Goal: Task Accomplishment & Management: Use online tool/utility

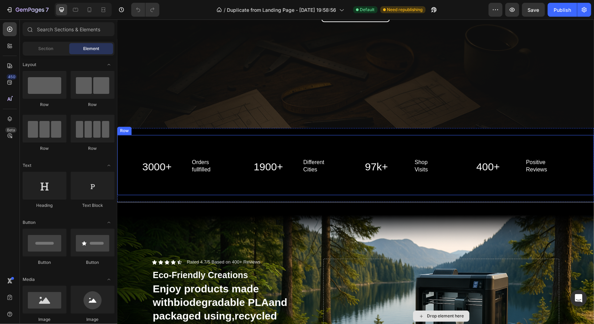
scroll to position [870, 0]
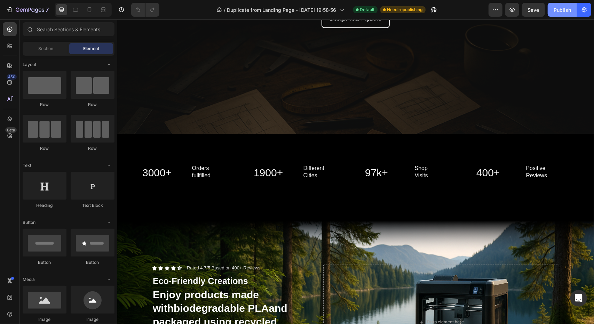
click at [556, 10] on div "Publish" at bounding box center [562, 9] width 17 height 7
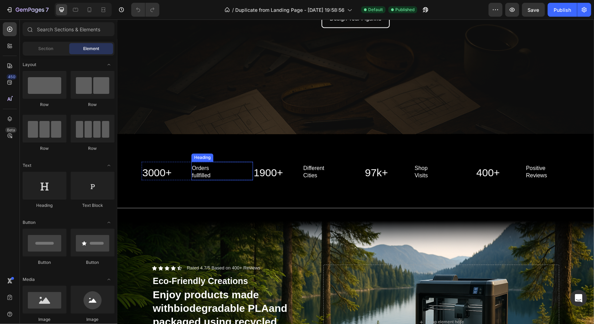
click at [197, 165] on h2 "Orders fullfilled" at bounding box center [222, 172] width 62 height 16
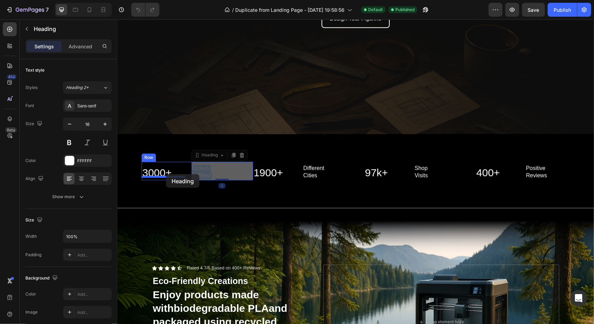
drag, startPoint x: 200, startPoint y: 167, endPoint x: 166, endPoint y: 174, distance: 34.8
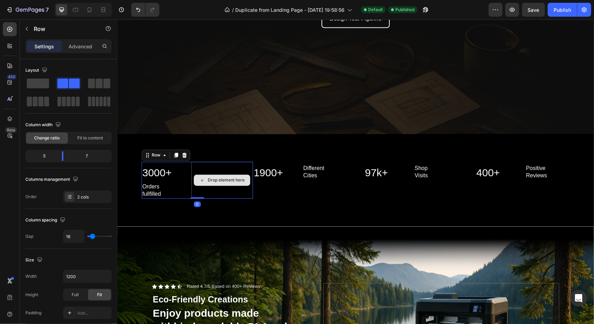
click at [196, 190] on div "Drop element here" at bounding box center [222, 180] width 62 height 37
click at [44, 82] on span at bounding box center [38, 84] width 22 height 10
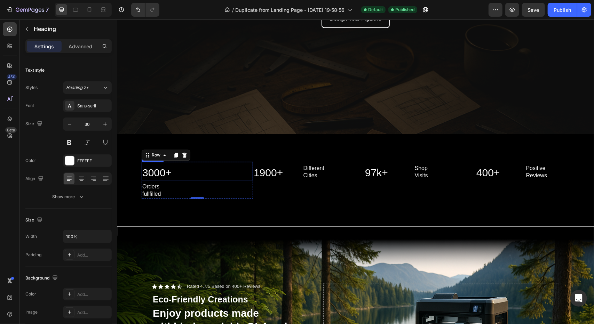
click at [164, 169] on h2 "3000+" at bounding box center [196, 172] width 111 height 15
click at [83, 182] on icon at bounding box center [81, 178] width 7 height 7
click at [155, 187] on h2 "Orders fullfilled" at bounding box center [196, 191] width 111 height 16
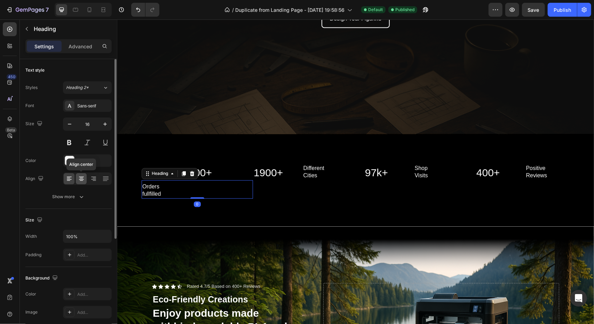
click at [81, 177] on icon at bounding box center [81, 178] width 7 height 7
click at [197, 188] on h2 "Orders fullfilled" at bounding box center [196, 191] width 111 height 16
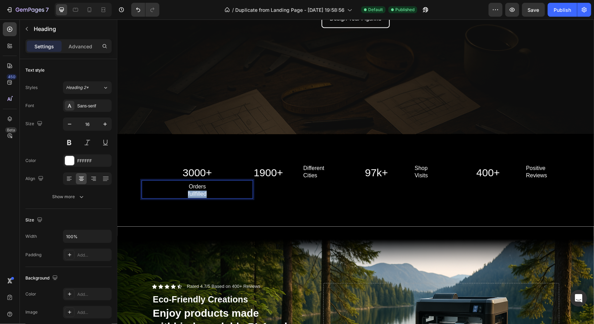
click at [197, 188] on p "Orders fullfilled" at bounding box center [197, 190] width 110 height 15
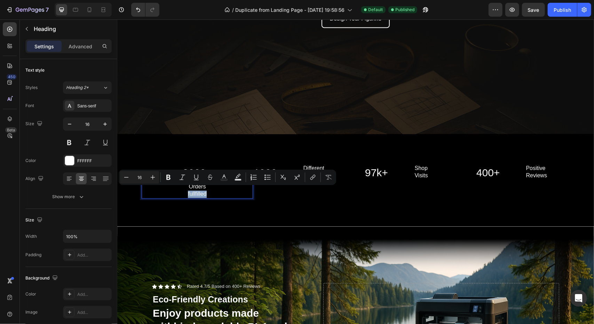
drag, startPoint x: 223, startPoint y: 191, endPoint x: 212, endPoint y: 190, distance: 10.5
click at [223, 192] on p "Orders fullfilled" at bounding box center [197, 190] width 110 height 15
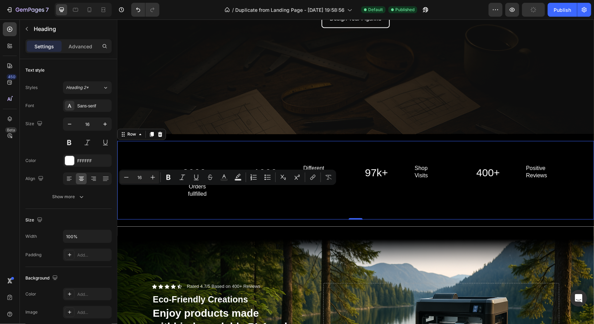
drag, startPoint x: 203, startPoint y: 202, endPoint x: 198, endPoint y: 189, distance: 14.2
click at [203, 203] on div "3000+ Heading Orders fullfilled Heading Row 1900+ Heading Different Cities Head…" at bounding box center [355, 180] width 477 height 79
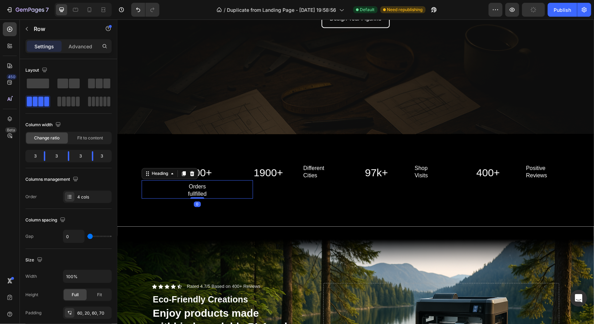
click at [196, 186] on p "Orders fullfilled" at bounding box center [197, 190] width 110 height 15
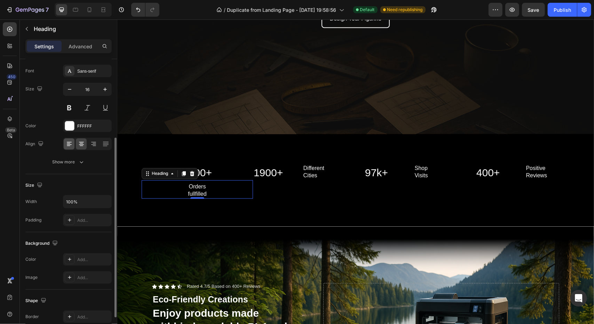
scroll to position [70, 0]
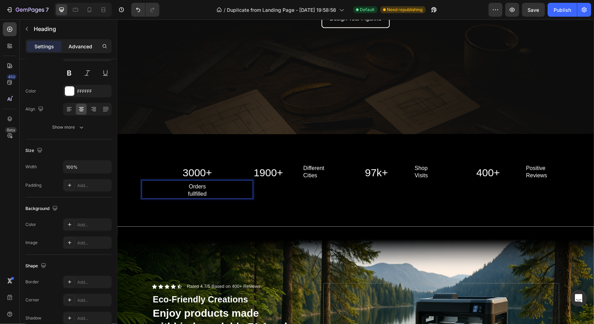
click at [83, 45] on p "Advanced" at bounding box center [81, 46] width 24 height 7
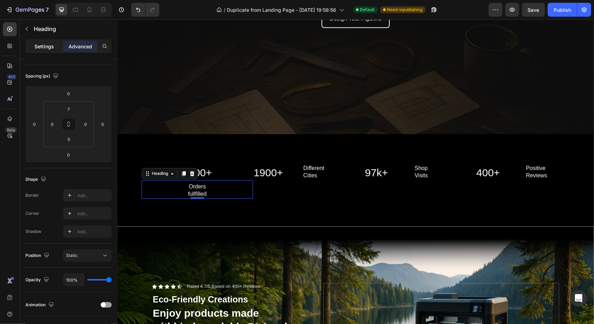
click at [41, 44] on p "Settings" at bounding box center [43, 46] width 19 height 7
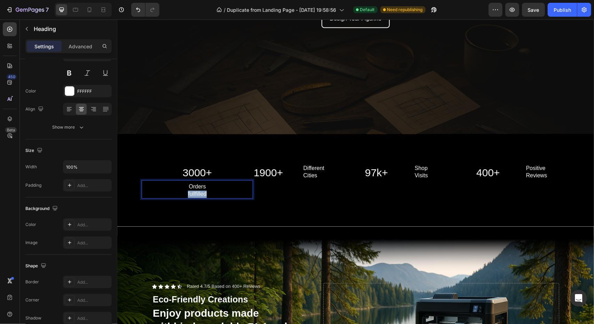
click at [187, 193] on p "Orders fullfilled" at bounding box center [197, 190] width 110 height 15
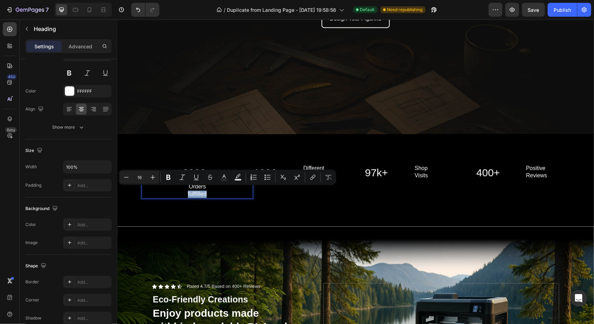
click at [185, 192] on p "Orders fullfilled" at bounding box center [197, 190] width 110 height 15
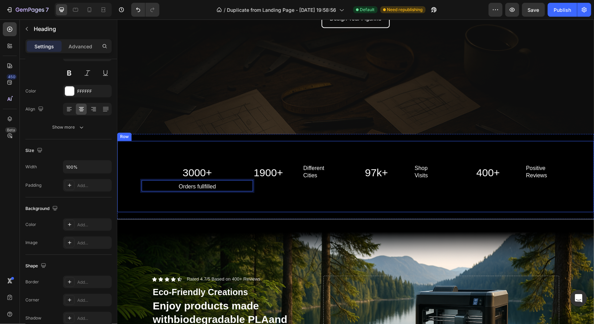
click at [232, 209] on div "3000+ Heading Orders fullfilled Heading 0 Row 1900+ Heading Different Cities He…" at bounding box center [355, 176] width 477 height 71
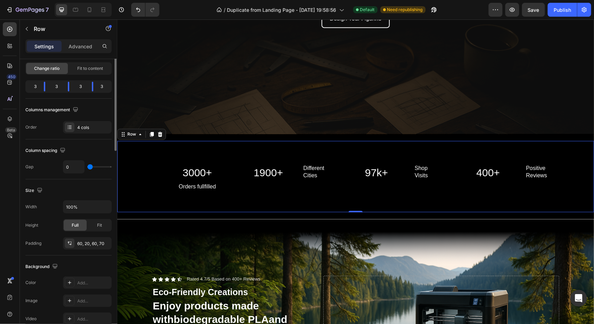
scroll to position [0, 0]
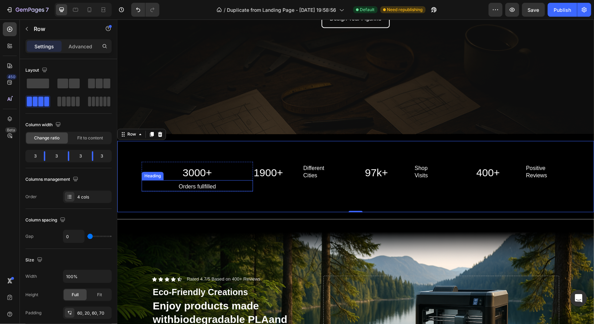
click at [208, 183] on p "Orders fullfilled" at bounding box center [197, 186] width 110 height 7
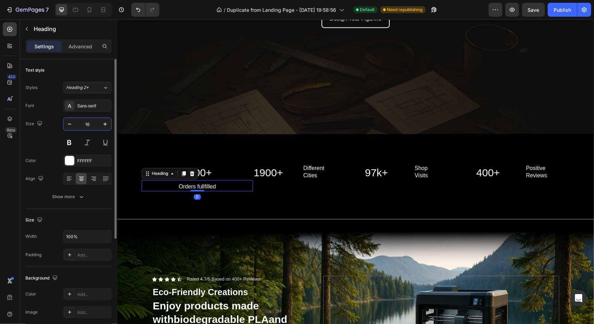
click at [97, 128] on input "16" at bounding box center [87, 124] width 23 height 13
type input "20"
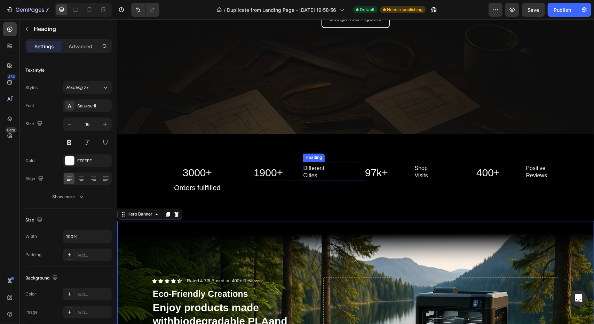
click at [304, 171] on h2 "Different Cities" at bounding box center [333, 172] width 62 height 16
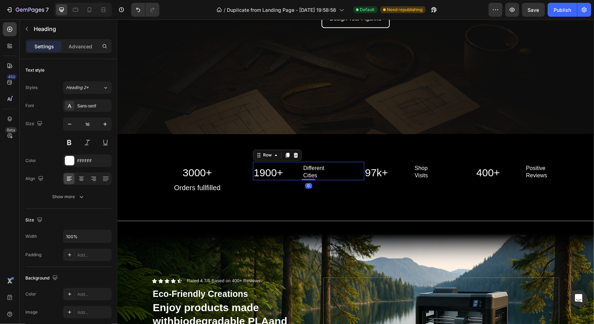
click at [297, 174] on div "1900+ Heading Different Cities Heading Row 0" at bounding box center [308, 171] width 111 height 18
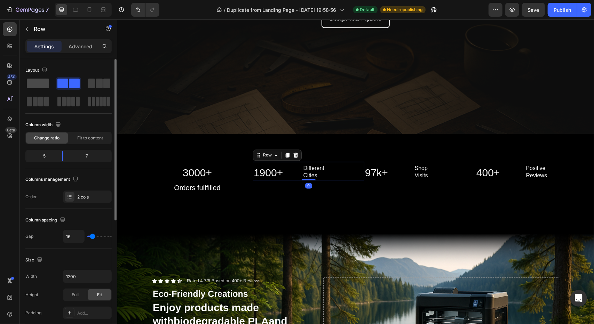
click at [42, 84] on span at bounding box center [38, 84] width 22 height 10
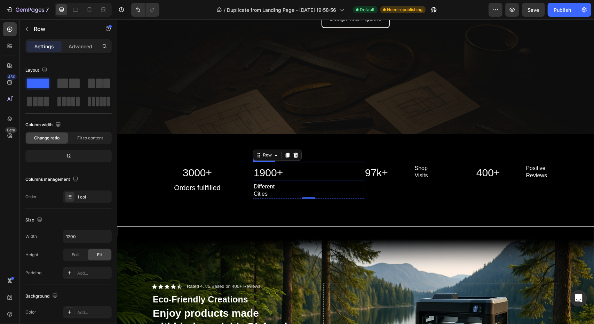
click at [277, 170] on h2 "1900+" at bounding box center [308, 172] width 111 height 15
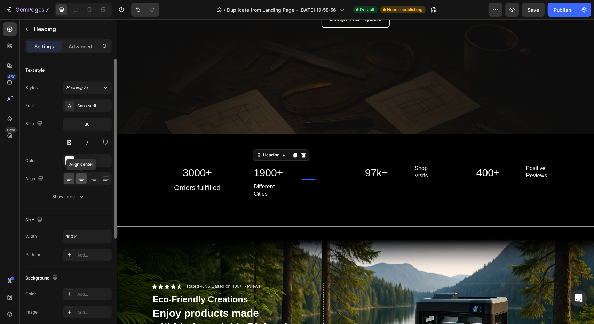
click at [84, 178] on icon at bounding box center [81, 178] width 7 height 7
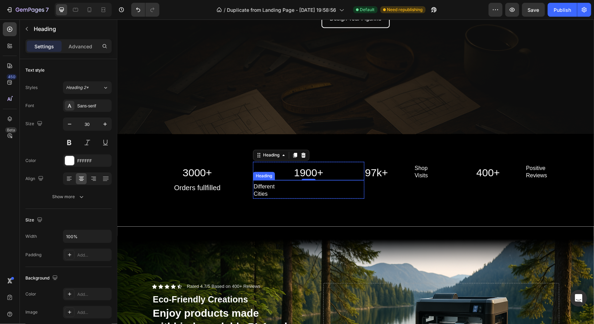
click at [264, 188] on h2 "Different Cities" at bounding box center [308, 191] width 111 height 16
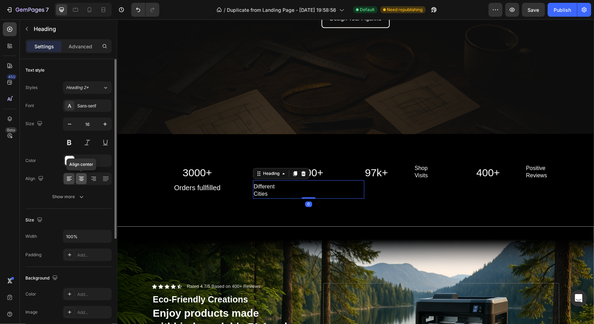
drag, startPoint x: 82, startPoint y: 179, endPoint x: 88, endPoint y: 178, distance: 6.2
click at [82, 179] on icon at bounding box center [81, 178] width 7 height 7
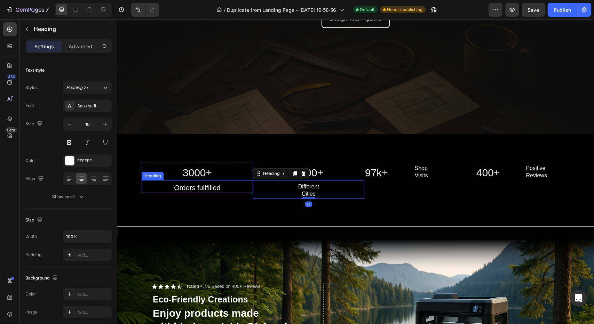
click at [205, 187] on p "Orders fullfilled" at bounding box center [197, 187] width 110 height 9
click at [311, 188] on h2 "Different Cities" at bounding box center [308, 191] width 111 height 16
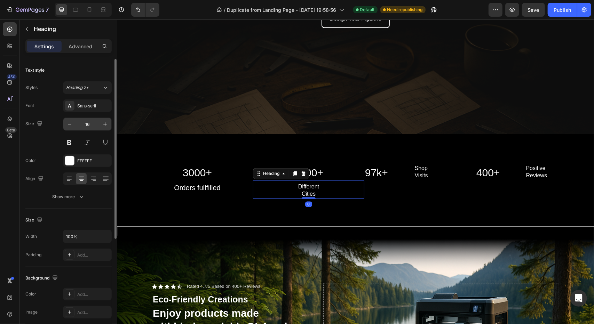
click at [95, 123] on input "16" at bounding box center [87, 124] width 23 height 13
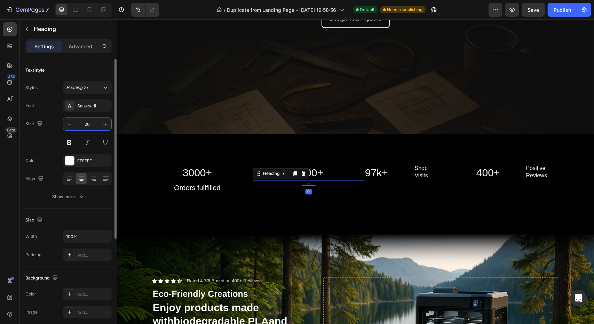
type input "20"
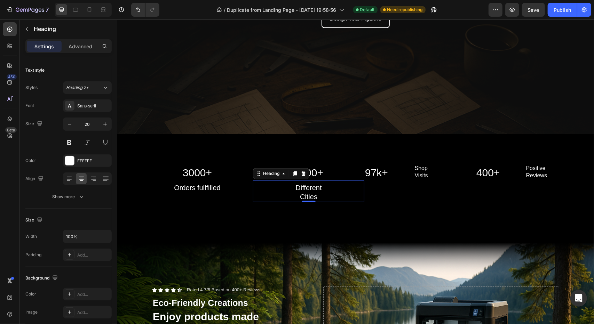
click at [311, 190] on h2 "Different Cities" at bounding box center [308, 192] width 111 height 19
click at [311, 190] on p "Different Cities" at bounding box center [308, 192] width 110 height 18
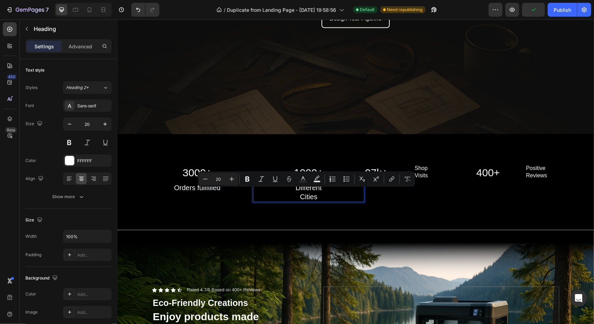
click at [298, 191] on p "Different Cities" at bounding box center [308, 192] width 110 height 18
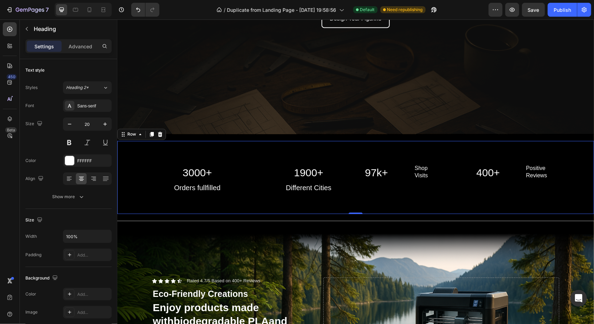
click at [360, 201] on div "3000+ Heading Orders fullfilled Heading Row 1900+ Heading Different Cities Head…" at bounding box center [355, 177] width 477 height 73
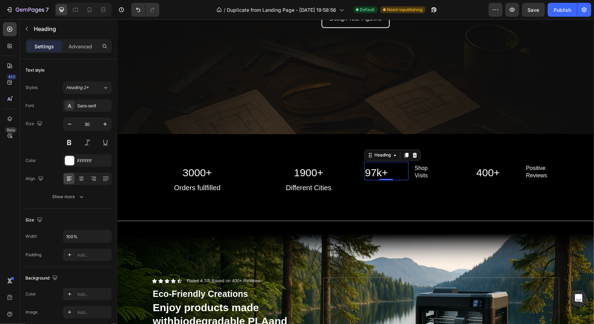
click at [375, 171] on h2 "97k+" at bounding box center [386, 172] width 44 height 15
drag, startPoint x: 414, startPoint y: 169, endPoint x: 420, endPoint y: 170, distance: 5.9
click at [414, 169] on h2 "Shop Visits" at bounding box center [445, 172] width 62 height 16
click at [407, 171] on div "97k+ Heading Shop Visits Heading Row 0" at bounding box center [419, 171] width 111 height 18
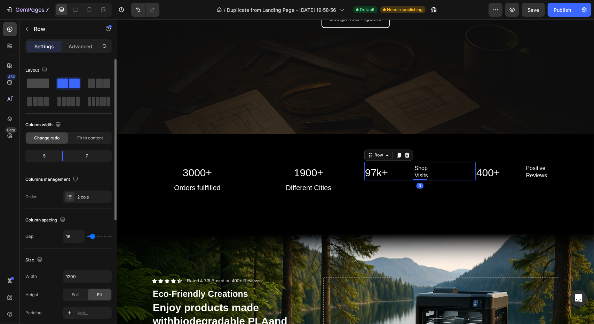
click at [46, 85] on span at bounding box center [38, 84] width 22 height 10
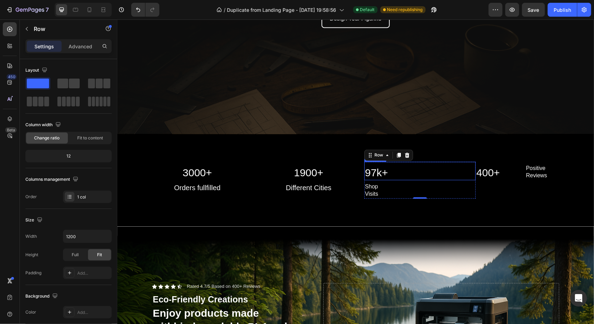
click at [378, 166] on h2 "97k+" at bounding box center [419, 172] width 111 height 15
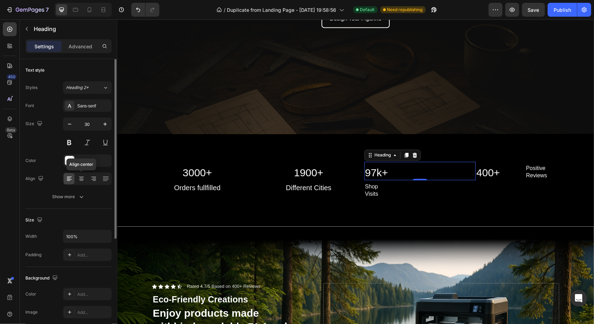
drag, startPoint x: 86, startPoint y: 176, endPoint x: 99, endPoint y: 174, distance: 13.4
click at [85, 176] on div at bounding box center [81, 178] width 11 height 11
click at [369, 186] on h2 "Shop Visits" at bounding box center [419, 191] width 111 height 16
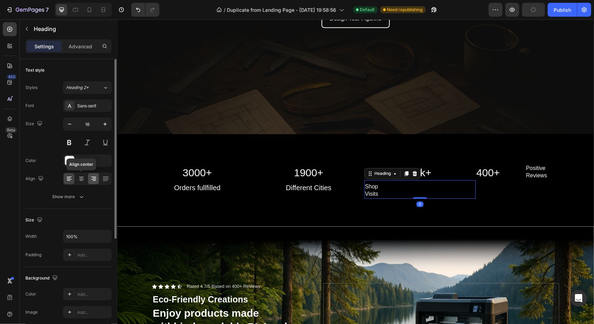
drag, startPoint x: 84, startPoint y: 174, endPoint x: 93, endPoint y: 174, distance: 9.1
click at [84, 174] on div at bounding box center [81, 178] width 11 height 11
click at [408, 188] on h2 "Shop Visits" at bounding box center [419, 191] width 111 height 16
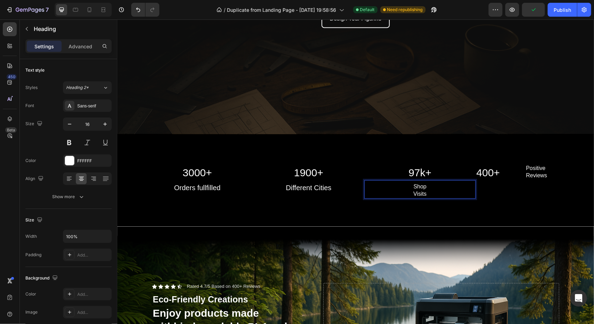
click at [408, 188] on p "Shop Visits" at bounding box center [420, 190] width 110 height 15
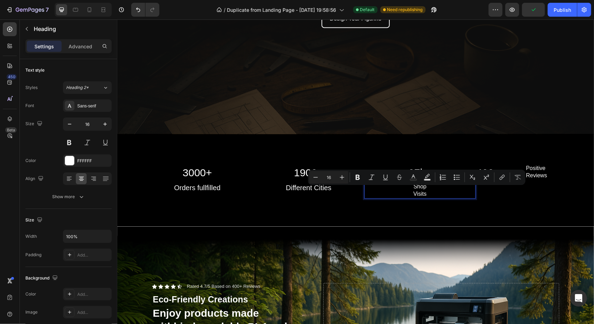
click at [411, 190] on p "Shop Visits" at bounding box center [420, 190] width 110 height 15
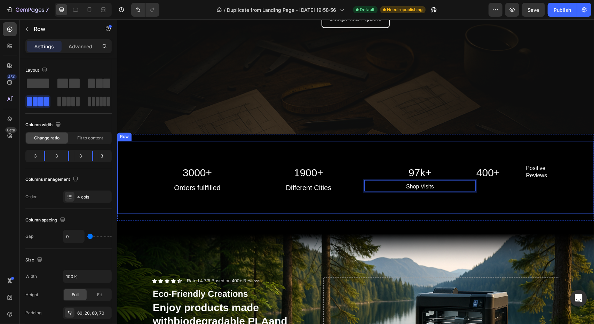
click at [438, 203] on div "3000+ Heading Orders fullfilled Heading Row 1900+ Heading Different Cities Head…" at bounding box center [355, 177] width 477 height 73
click at [423, 185] on p "Shop Visits" at bounding box center [420, 186] width 110 height 7
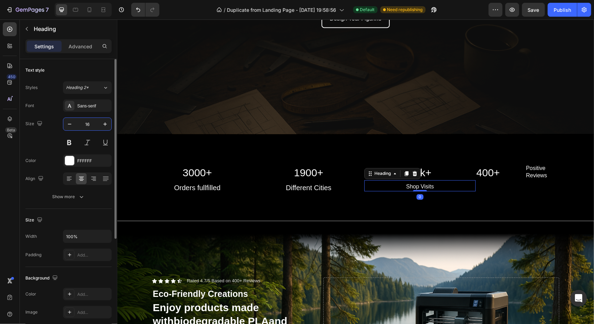
click at [95, 126] on input "16" at bounding box center [87, 124] width 23 height 13
type input "20\"
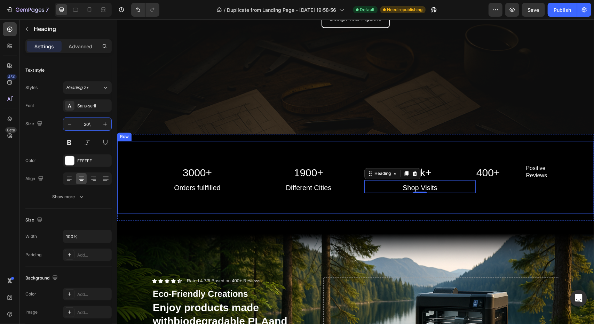
click at [463, 195] on div "3000+ Heading Orders fullfilled Heading Row 1900+ Heading Different Cities Head…" at bounding box center [355, 177] width 477 height 73
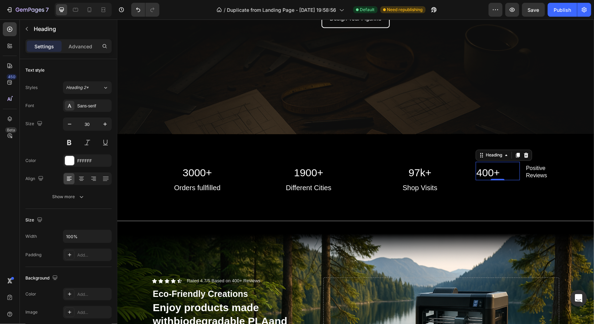
click at [489, 172] on h2 "400+" at bounding box center [498, 172] width 44 height 15
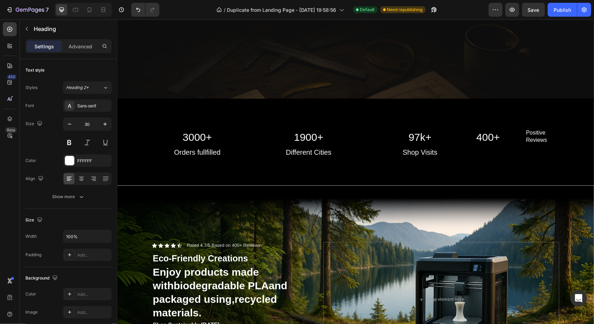
scroll to position [905, 0]
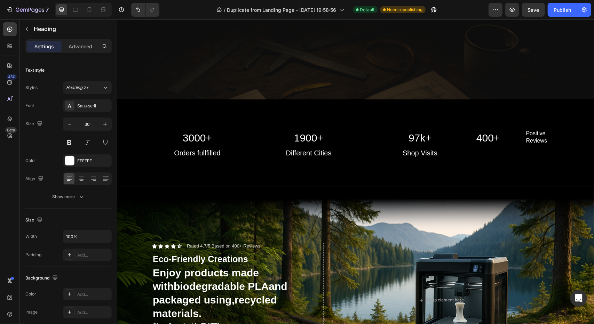
click at [496, 135] on h2 "400+" at bounding box center [498, 138] width 44 height 15
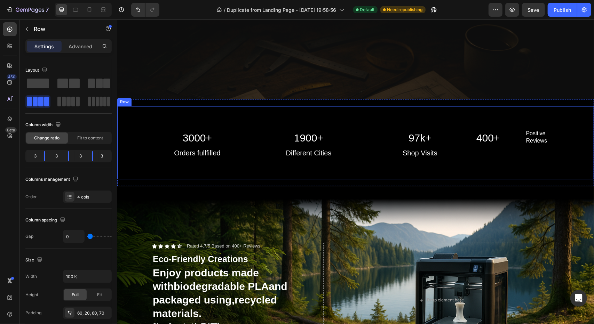
drag, startPoint x: 504, startPoint y: 168, endPoint x: 505, endPoint y: 154, distance: 14.7
click at [504, 168] on div "3000+ Heading Orders fullfilled Heading Row 1900+ Heading Different Cities Head…" at bounding box center [355, 142] width 477 height 73
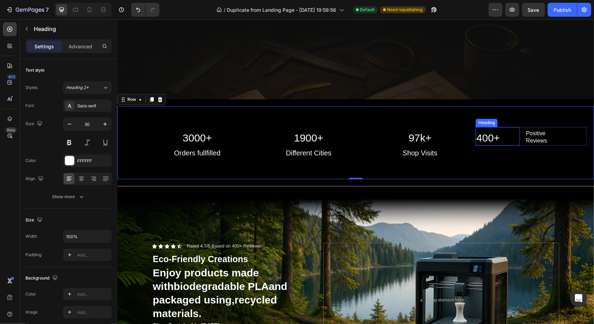
click at [501, 139] on p "400+" at bounding box center [497, 138] width 43 height 14
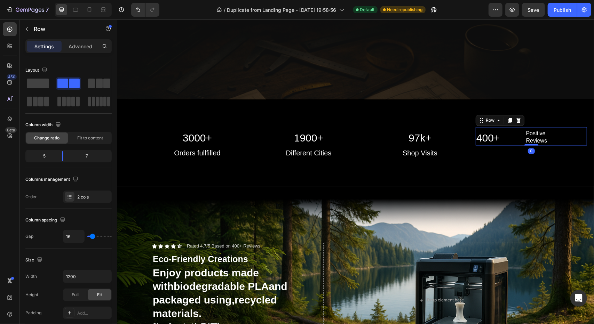
click at [518, 137] on div "400+ Heading Positive Reviews Heading Row 0" at bounding box center [531, 136] width 111 height 18
click at [56, 89] on div at bounding box center [68, 83] width 25 height 13
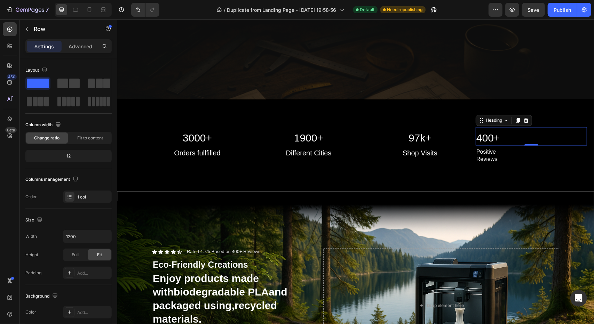
click at [489, 134] on p "400+" at bounding box center [531, 138] width 110 height 14
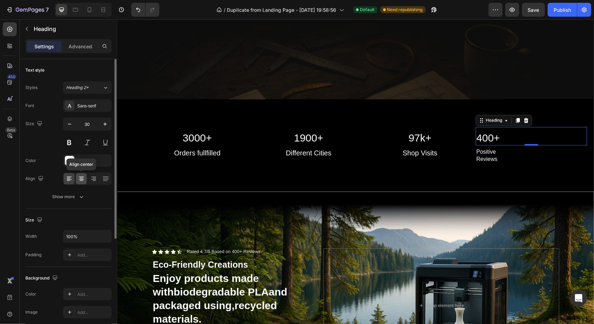
click at [81, 179] on icon at bounding box center [81, 179] width 5 height 1
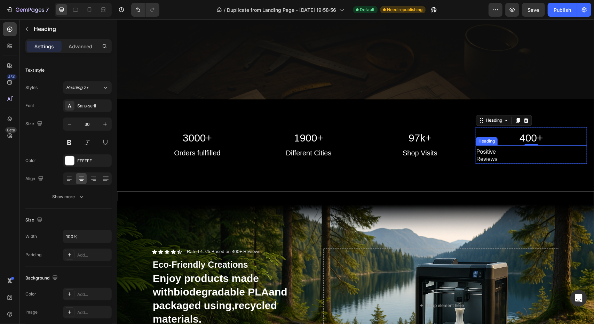
click at [485, 157] on h2 "Positive Reviews" at bounding box center [531, 156] width 111 height 16
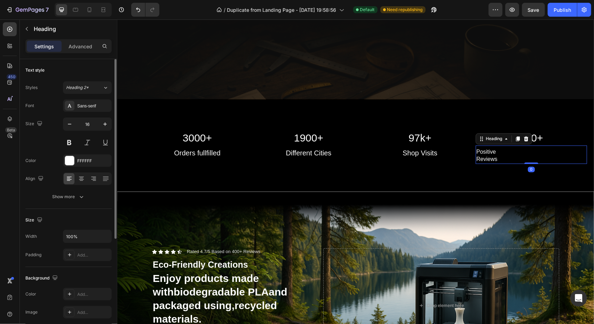
click at [87, 181] on div at bounding box center [87, 179] width 49 height 13
click at [83, 180] on icon at bounding box center [81, 178] width 7 height 7
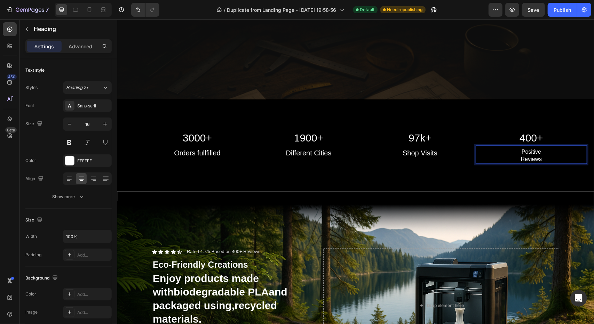
click at [525, 154] on h2 "Positive Reviews" at bounding box center [531, 156] width 111 height 16
click at [525, 154] on p "Positive Reviews" at bounding box center [531, 156] width 110 height 15
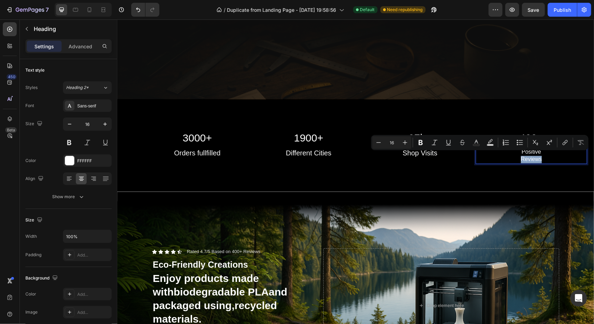
click at [514, 156] on p "Positive Reviews" at bounding box center [531, 156] width 110 height 15
click at [515, 156] on p "Positive Reviews" at bounding box center [531, 156] width 110 height 15
click at [517, 155] on p "Positive Reviews" at bounding box center [531, 156] width 110 height 15
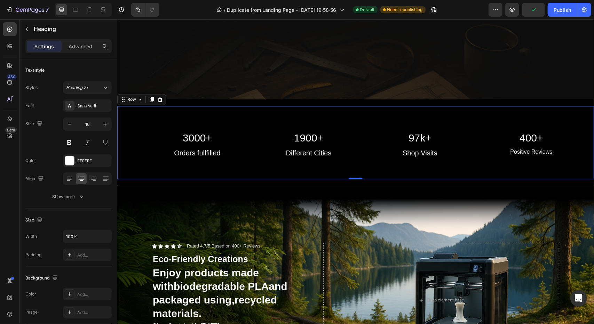
click at [530, 163] on div "3000+ Heading Orders fullfilled Heading Row 1900+ Heading Different Cities Head…" at bounding box center [355, 142] width 477 height 73
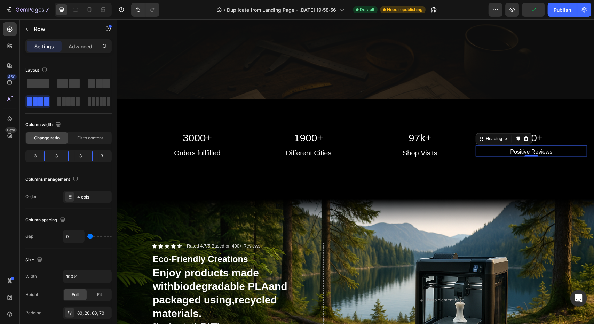
click at [523, 149] on p "Positive Reviews" at bounding box center [531, 152] width 110 height 7
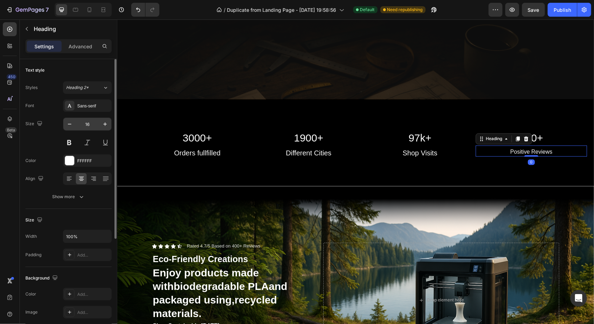
click at [90, 124] on input "16" at bounding box center [87, 124] width 23 height 13
type input "20"
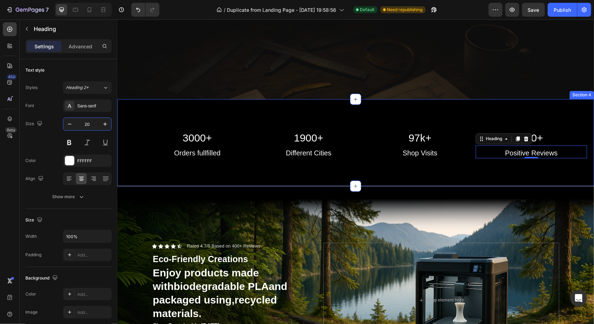
click at [276, 177] on div "3000+ Heading Orders fullfilled Heading Row 1900+ Heading Different Cities Head…" at bounding box center [355, 142] width 477 height 87
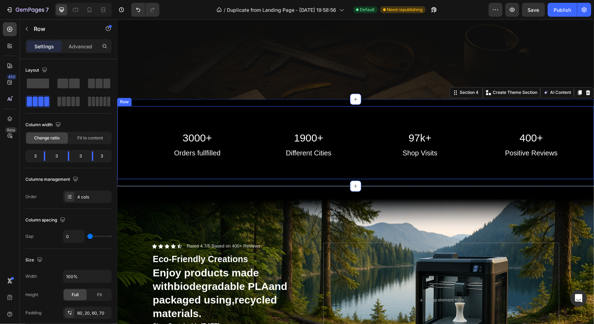
click at [369, 173] on div "3000+ Heading Orders fullfilled Heading Row 1900+ Heading Different Cities Head…" at bounding box center [355, 142] width 477 height 73
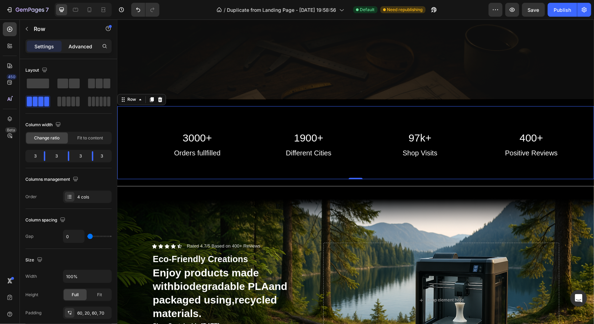
click at [75, 46] on p "Advanced" at bounding box center [81, 46] width 24 height 7
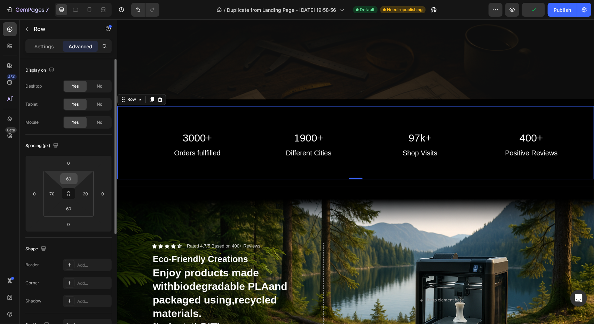
click at [72, 181] on input "60" at bounding box center [69, 179] width 14 height 10
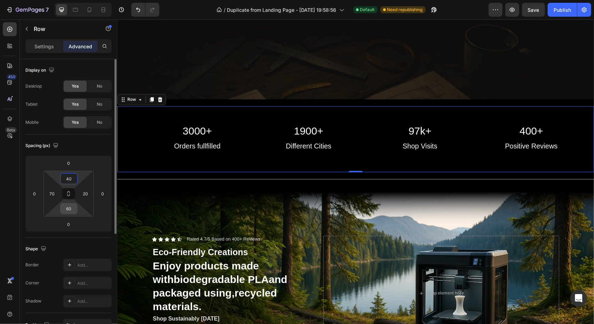
type input "40"
click at [67, 211] on input "60" at bounding box center [69, 209] width 14 height 10
type input "40"
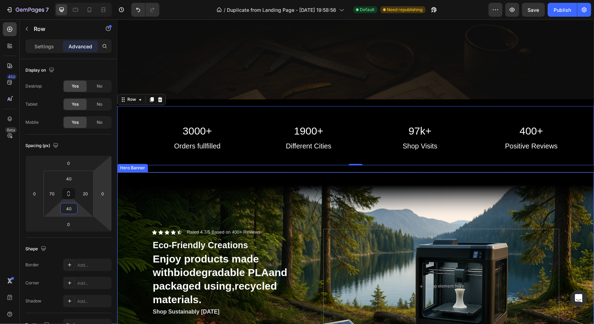
click at [294, 203] on div "Background Image" at bounding box center [355, 286] width 477 height 228
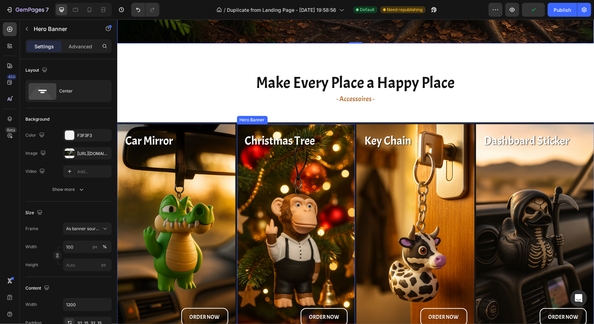
scroll to position [1288, 0]
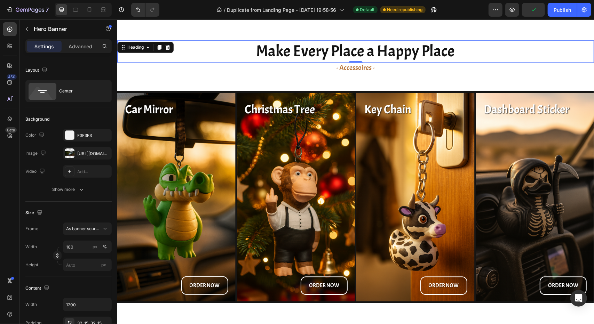
click at [400, 47] on h2 "Make Every Place a Happy Place" at bounding box center [356, 51] width 418 height 22
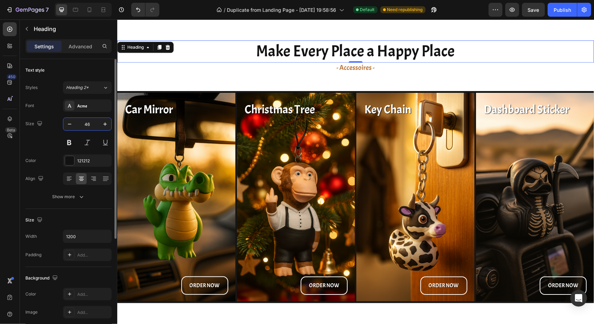
click at [92, 121] on input "46" at bounding box center [87, 124] width 23 height 13
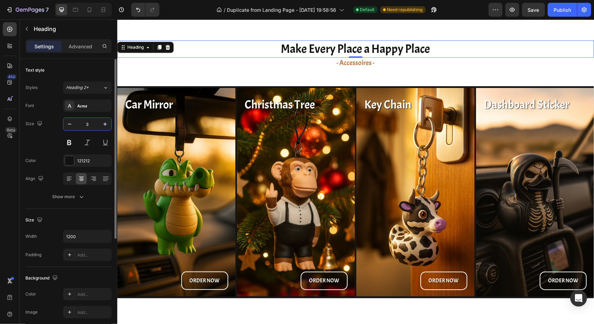
type input "35"
click at [158, 107] on h2 "Car Mirror" at bounding box center [176, 104] width 105 height 17
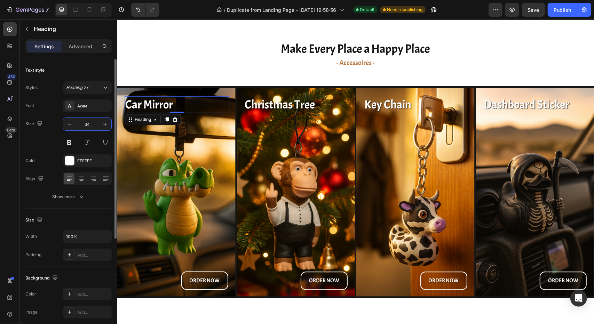
click at [93, 126] on input "34" at bounding box center [87, 124] width 23 height 13
type input "30"
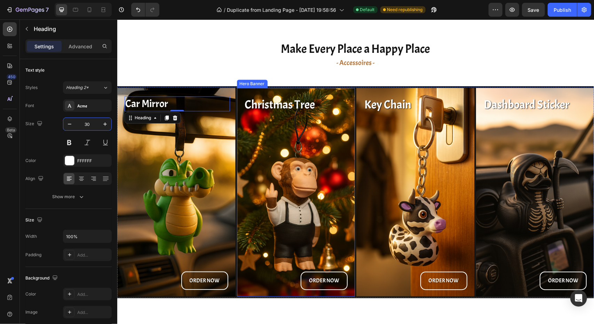
click at [278, 100] on h2 "Christmas Tree" at bounding box center [296, 104] width 105 height 17
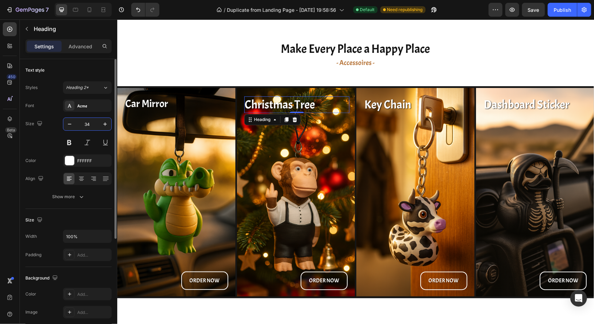
click at [91, 127] on input "34" at bounding box center [87, 124] width 23 height 13
type input "30"
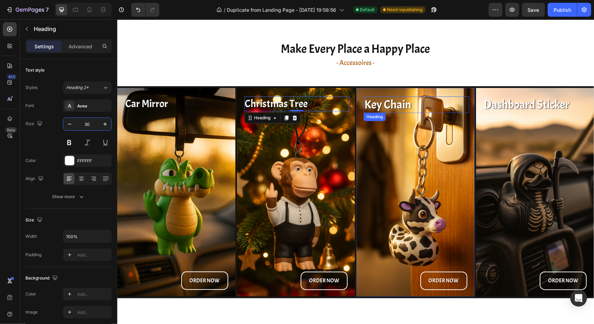
click at [398, 105] on h2 "Key Chain" at bounding box center [415, 104] width 105 height 17
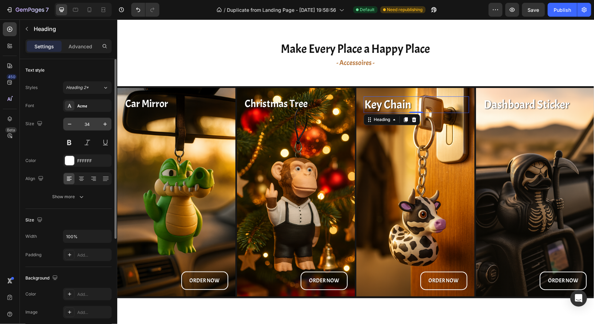
click at [95, 126] on input "34" at bounding box center [87, 124] width 23 height 13
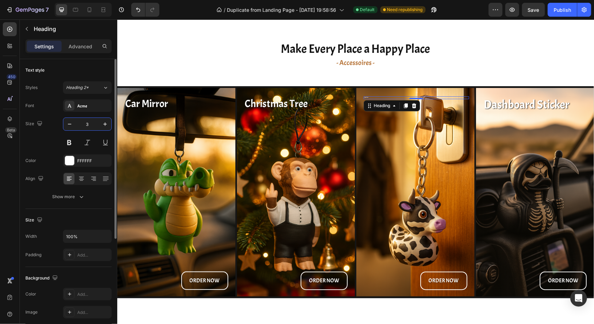
type input "30"
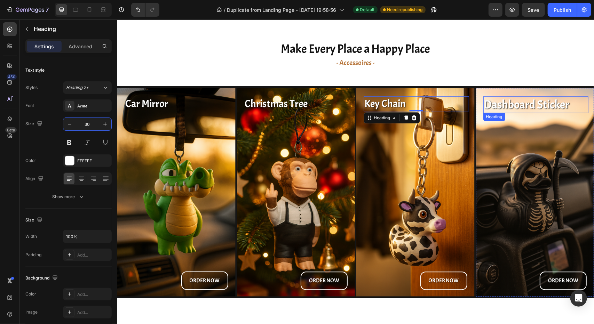
click at [492, 99] on h2 "Dashboard Sticker" at bounding box center [535, 104] width 105 height 17
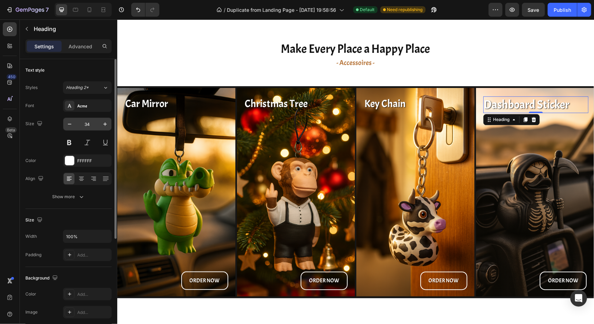
click at [95, 126] on input "34" at bounding box center [87, 124] width 23 height 13
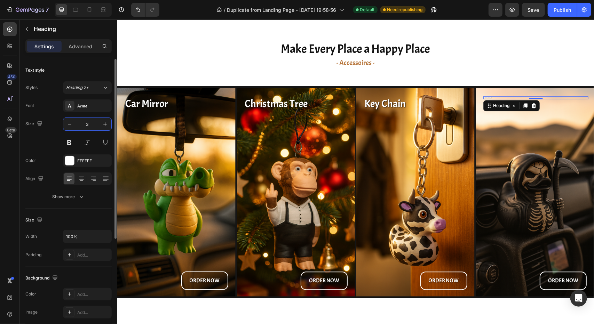
type input "30"
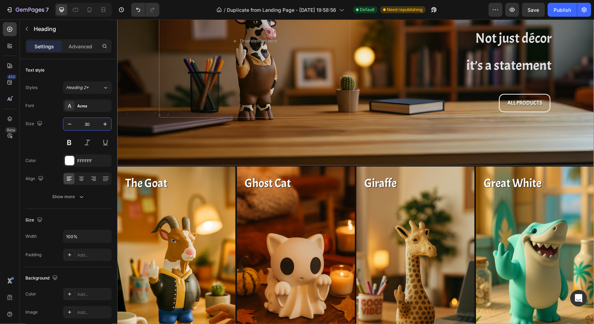
scroll to position [70, 0]
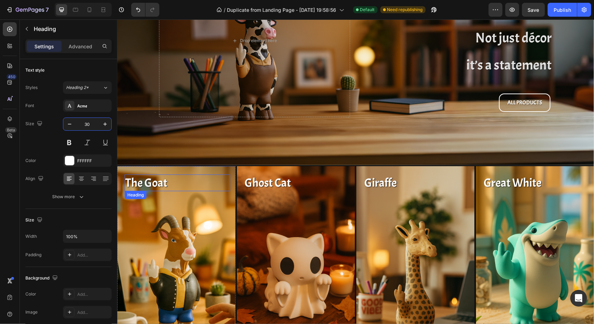
click at [152, 177] on h2 "The Goat" at bounding box center [176, 182] width 105 height 17
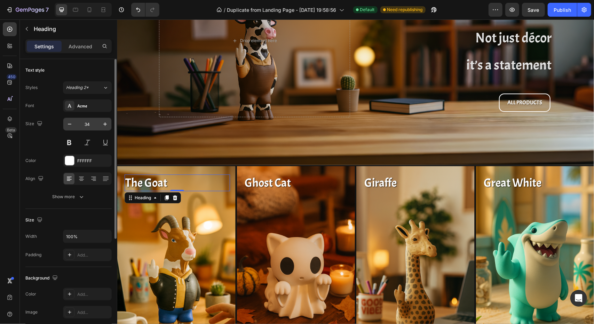
click at [93, 126] on input "34" at bounding box center [87, 124] width 23 height 13
type input "30"
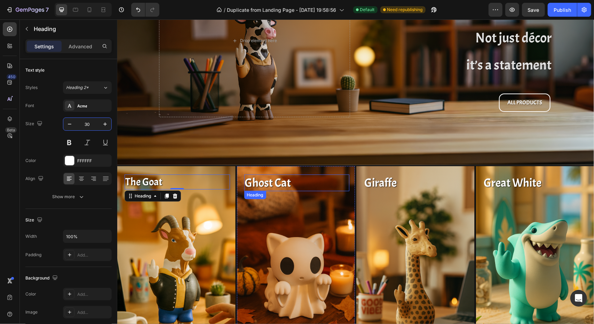
drag, startPoint x: 272, startPoint y: 180, endPoint x: 249, endPoint y: 179, distance: 23.7
click at [273, 180] on h2 "Ghost Cat" at bounding box center [296, 182] width 105 height 17
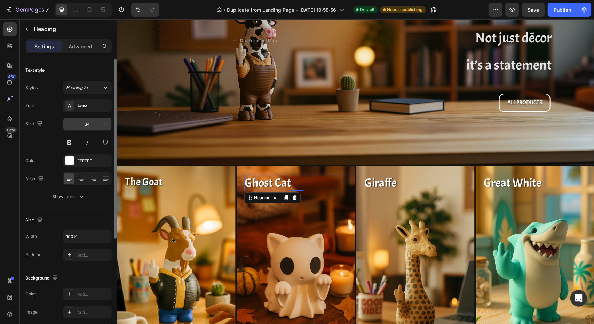
click at [89, 125] on input "34" at bounding box center [87, 124] width 23 height 13
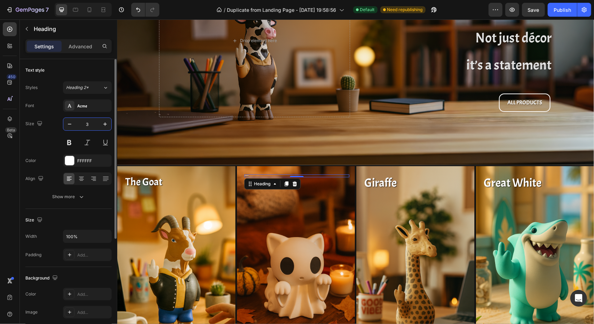
type input "30"
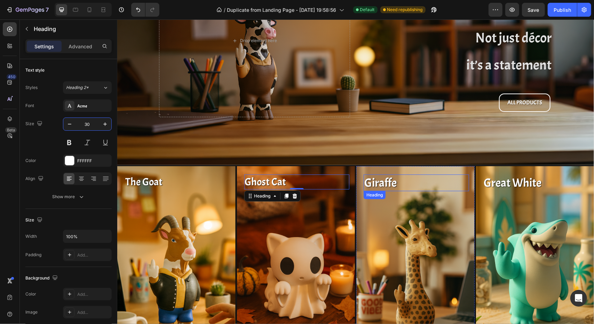
click at [375, 177] on h2 "Giraffe" at bounding box center [415, 182] width 105 height 17
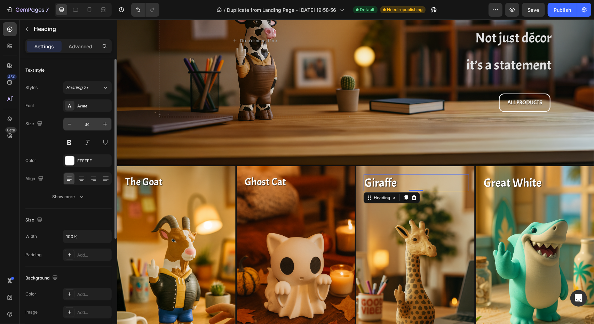
click at [86, 125] on input "34" at bounding box center [87, 124] width 23 height 13
type input "30"
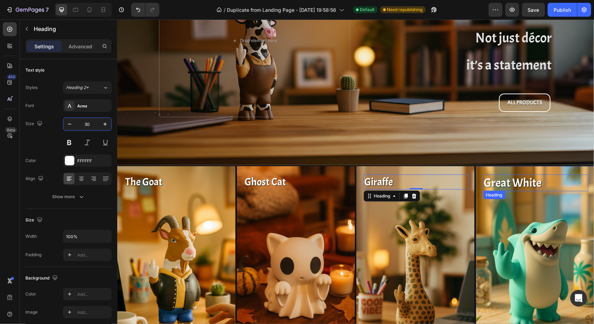
click at [519, 182] on h2 "Great White" at bounding box center [535, 182] width 105 height 17
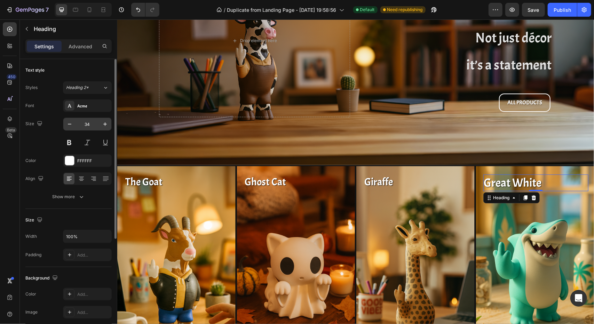
click at [89, 126] on input "34" at bounding box center [87, 124] width 23 height 13
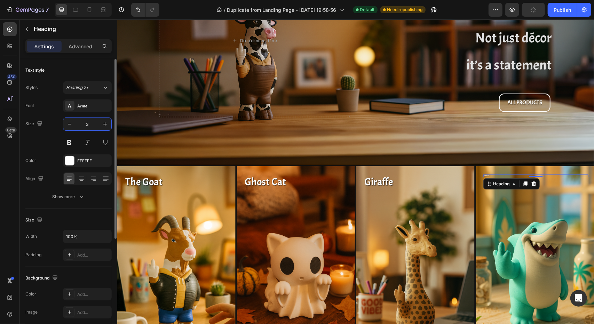
type input "30"
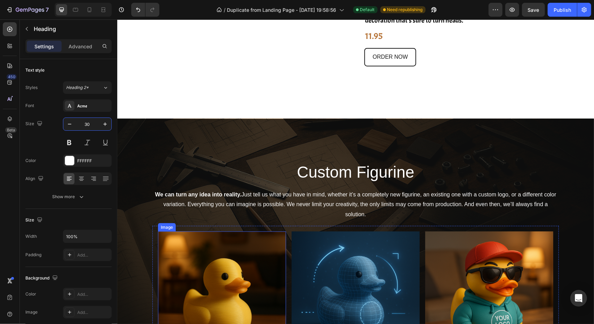
scroll to position [487, 0]
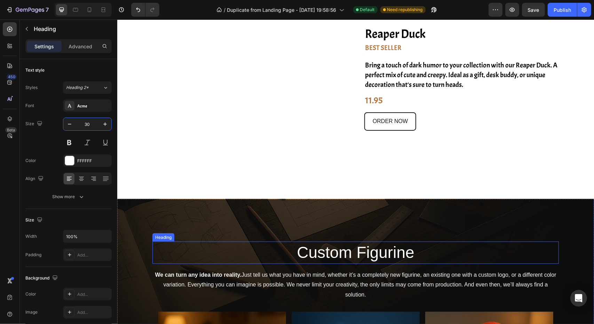
click at [339, 251] on h2 "Custom Figurine" at bounding box center [355, 253] width 407 height 22
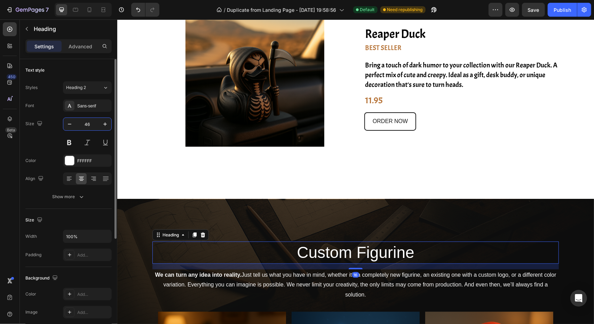
click at [93, 122] on input "46" at bounding box center [87, 124] width 23 height 13
type input "42"
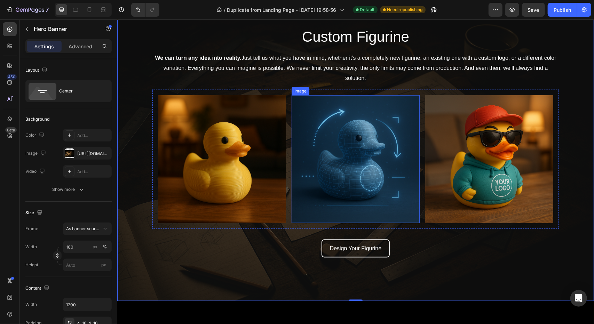
click at [366, 176] on img at bounding box center [355, 159] width 128 height 128
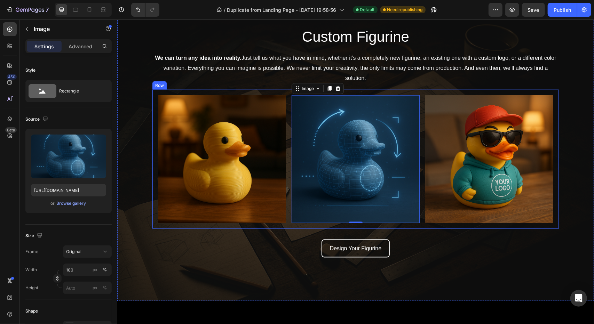
click at [285, 89] on div "Image Image 0 Image Row" at bounding box center [355, 158] width 407 height 139
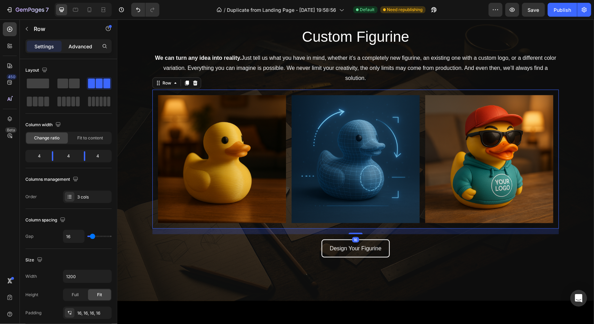
click at [85, 52] on div "Settings Advanced" at bounding box center [68, 46] width 86 height 14
click at [81, 48] on p "Advanced" at bounding box center [81, 46] width 24 height 7
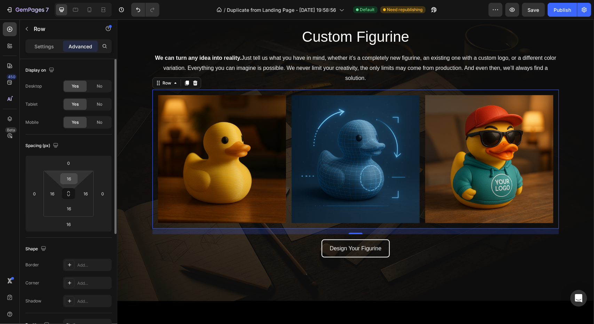
click at [73, 175] on input "16" at bounding box center [69, 179] width 14 height 10
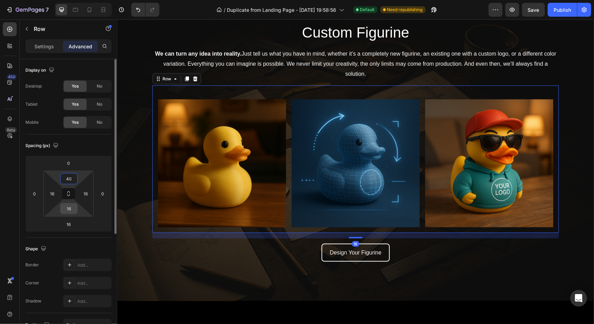
type input "40"
click at [69, 204] on input "16" at bounding box center [69, 209] width 14 height 10
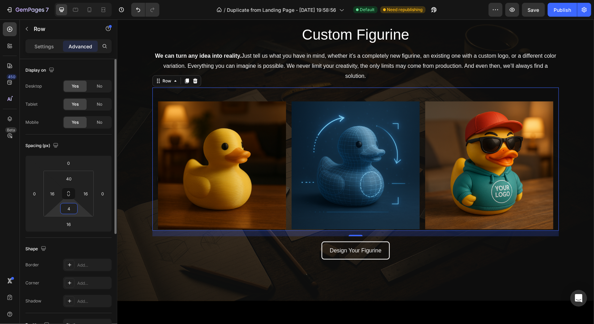
type input "40"
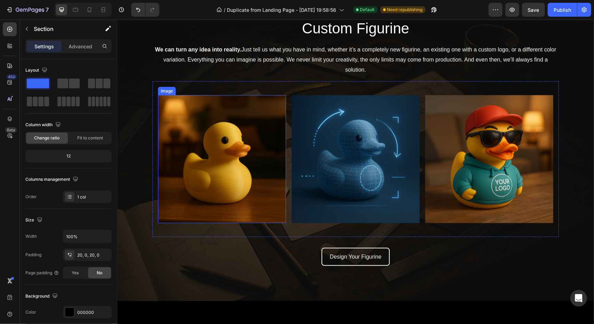
scroll to position [348, 0]
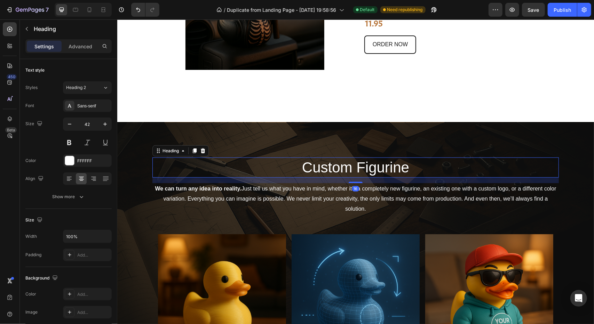
click at [338, 169] on h2 "Custom Figurine" at bounding box center [355, 167] width 407 height 21
click at [84, 45] on p "Advanced" at bounding box center [81, 46] width 24 height 7
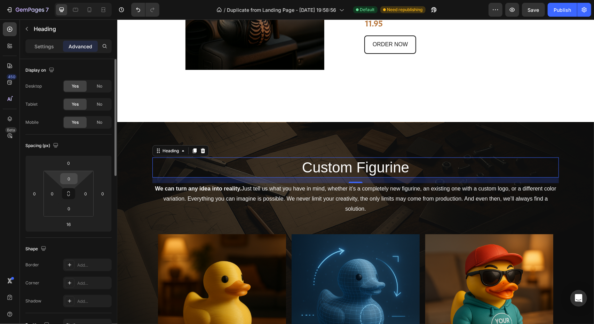
click at [69, 175] on input "0" at bounding box center [69, 179] width 14 height 10
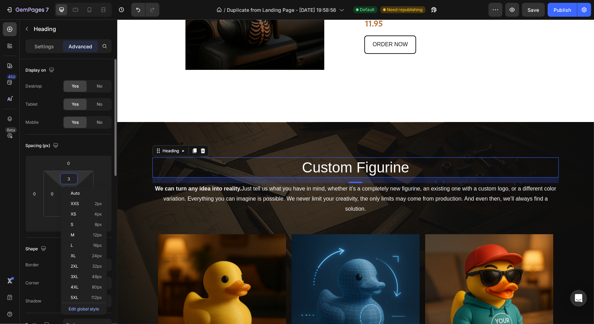
type input "30"
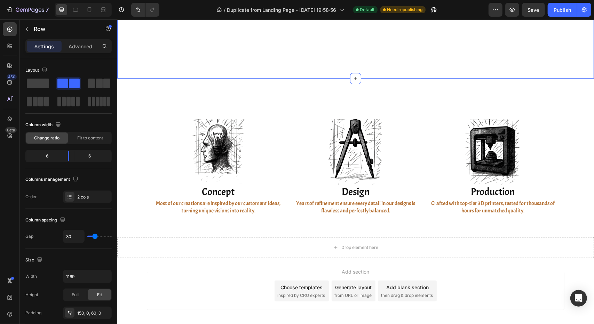
scroll to position [1566, 0]
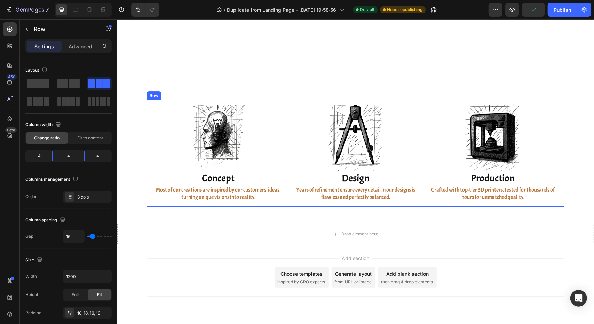
click at [282, 100] on div "Image Concept Heading Most of our creations are inspired by our customers’ idea…" at bounding box center [356, 154] width 418 height 108
click at [168, 92] on icon at bounding box center [169, 92] width 2 height 1
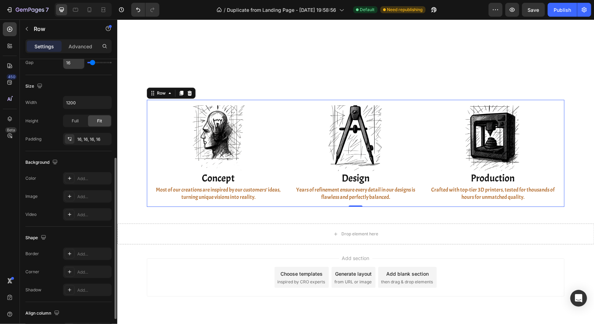
scroll to position [218, 0]
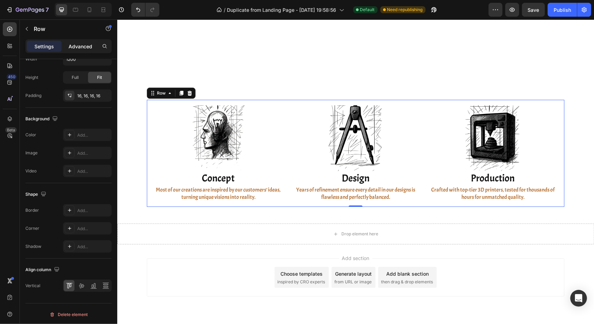
click at [81, 46] on p "Advanced" at bounding box center [81, 46] width 24 height 7
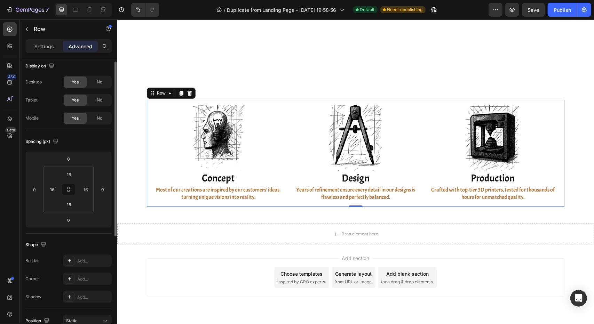
scroll to position [0, 0]
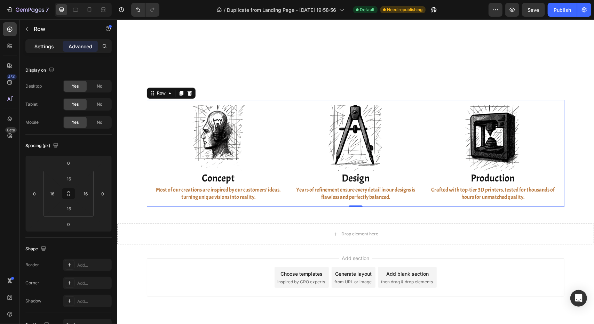
click at [47, 49] on p "Settings" at bounding box center [43, 46] width 19 height 7
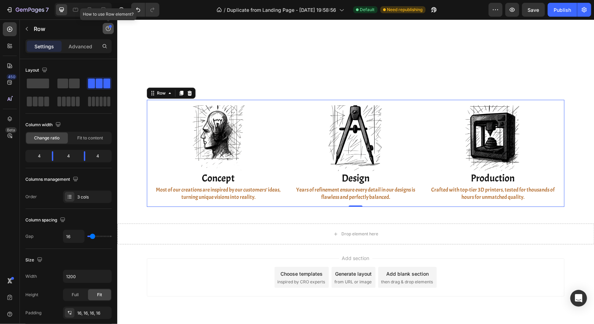
click at [109, 27] on icon "button" at bounding box center [108, 29] width 6 height 6
click at [114, 25] on div "Row" at bounding box center [68, 29] width 97 height 20
click at [83, 46] on p "Advanced" at bounding box center [81, 46] width 24 height 7
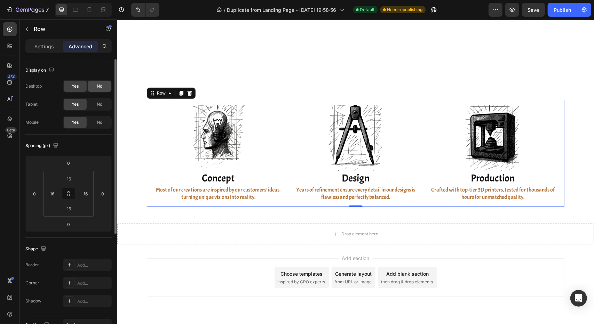
click at [105, 83] on div "No" at bounding box center [99, 86] width 23 height 11
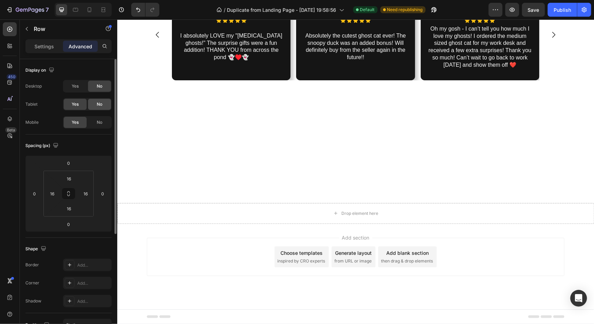
scroll to position [1469, 0]
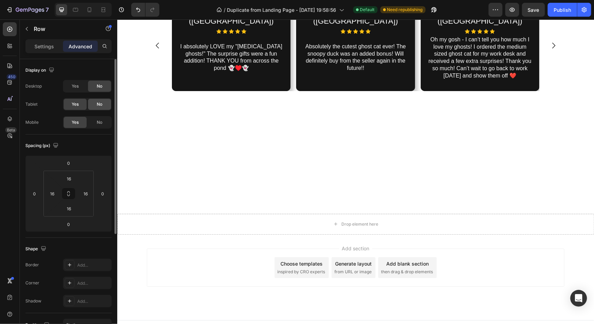
click at [104, 100] on div "No" at bounding box center [99, 104] width 23 height 11
click at [102, 124] on span "No" at bounding box center [100, 122] width 6 height 6
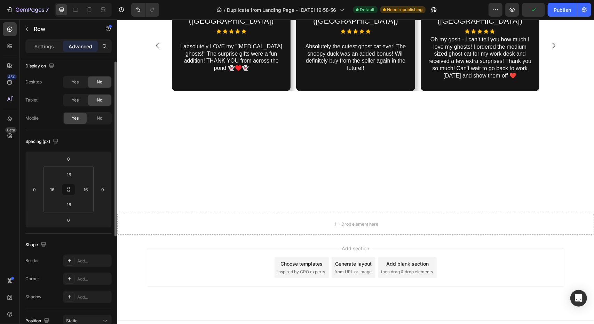
scroll to position [0, 0]
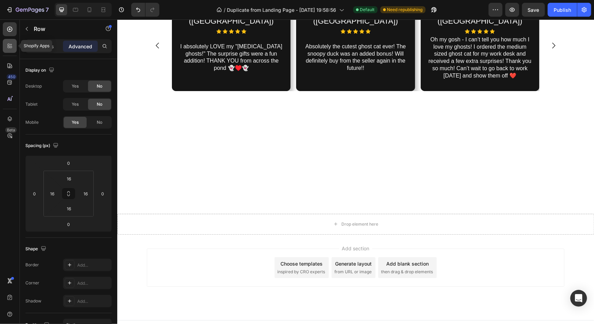
click at [6, 43] on div at bounding box center [10, 46] width 14 height 14
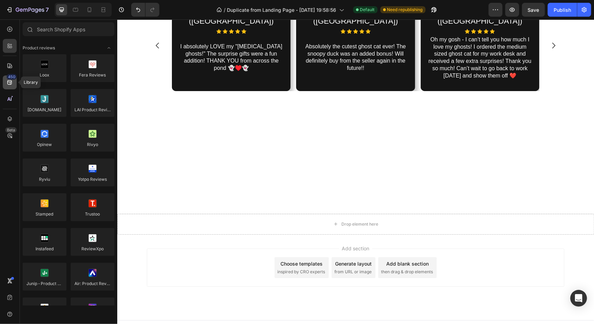
click at [11, 82] on icon at bounding box center [9, 82] width 5 height 5
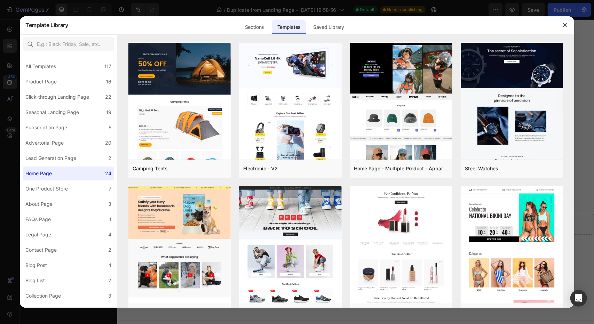
click at [6, 90] on div at bounding box center [297, 162] width 594 height 324
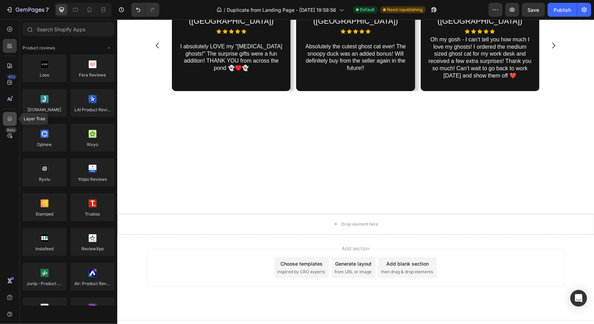
click at [11, 118] on icon at bounding box center [9, 119] width 7 height 7
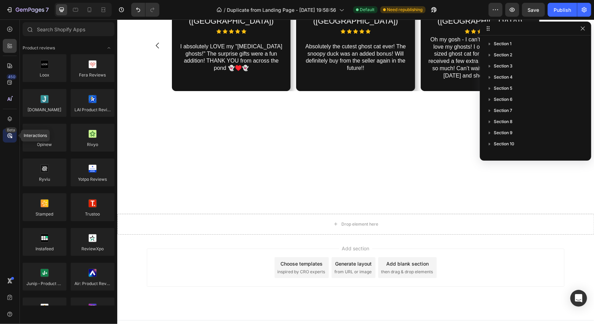
click at [11, 137] on icon at bounding box center [11, 137] width 2 height 2
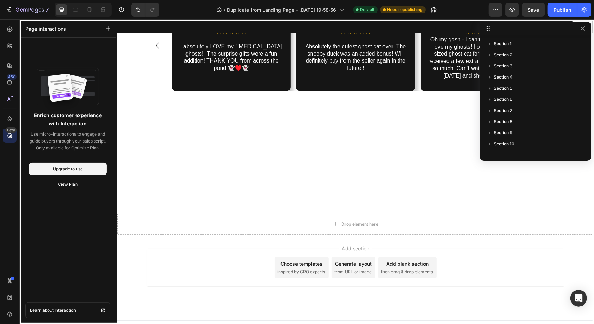
click at [11, 137] on icon at bounding box center [11, 137] width 2 height 2
click at [12, 33] on div at bounding box center [10, 29] width 14 height 14
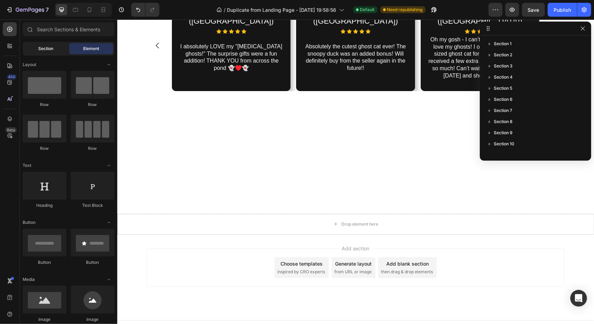
click at [54, 52] on div "Section" at bounding box center [46, 48] width 44 height 11
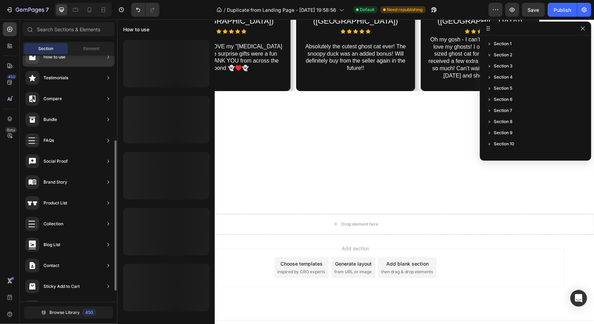
scroll to position [157, 0]
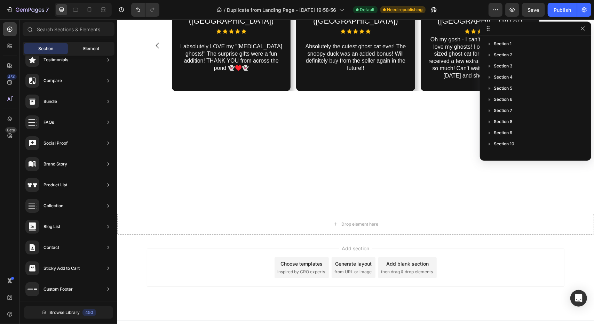
click at [86, 48] on span "Element" at bounding box center [91, 49] width 16 height 6
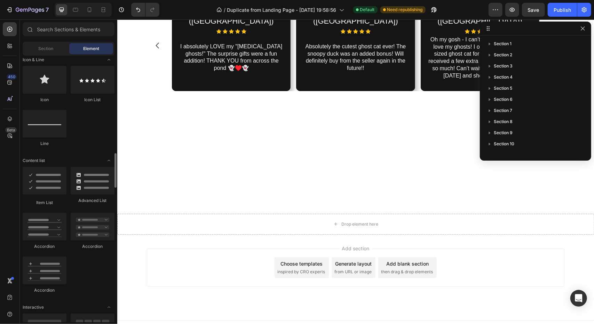
scroll to position [487, 0]
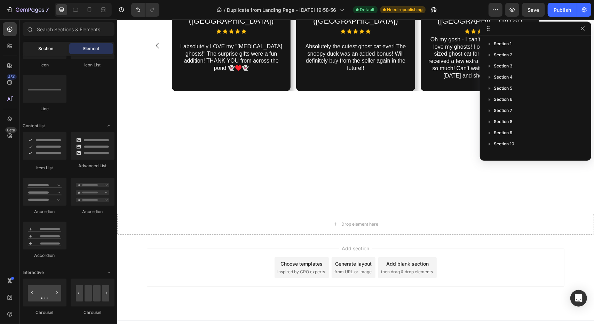
click at [46, 53] on div "Section" at bounding box center [46, 48] width 44 height 11
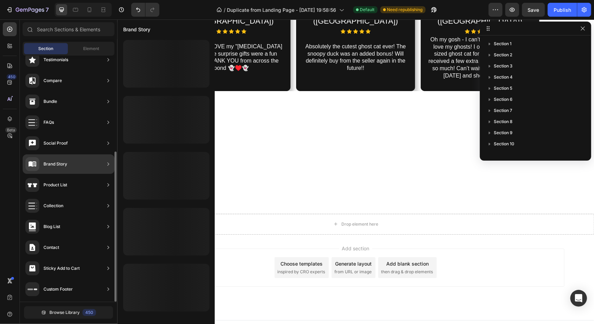
scroll to position [0, 0]
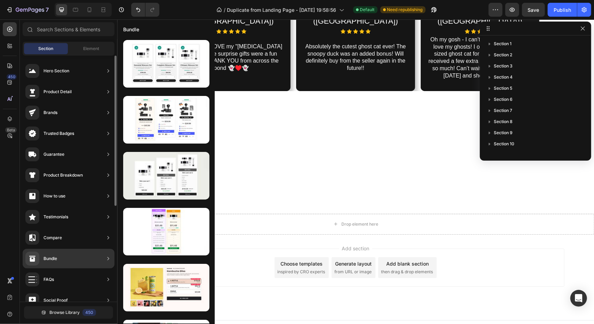
drag, startPoint x: 61, startPoint y: 261, endPoint x: 59, endPoint y: 269, distance: 7.8
drag, startPoint x: 59, startPoint y: 269, endPoint x: 20, endPoint y: 264, distance: 39.3
click at [20, 264] on div "Hero Section Product Detail Brands Trusted Badges Guarantee Product Breakdown H…" at bounding box center [68, 258] width 97 height 404
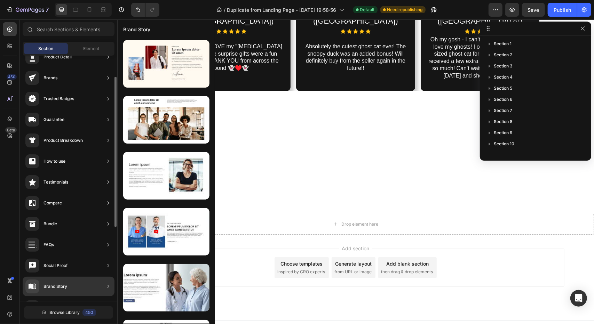
scroll to position [139, 0]
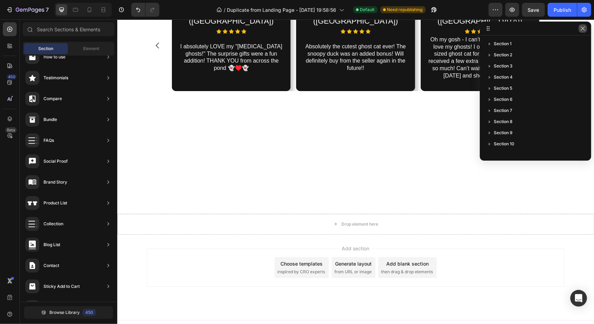
click at [581, 30] on icon "button" at bounding box center [583, 29] width 6 height 6
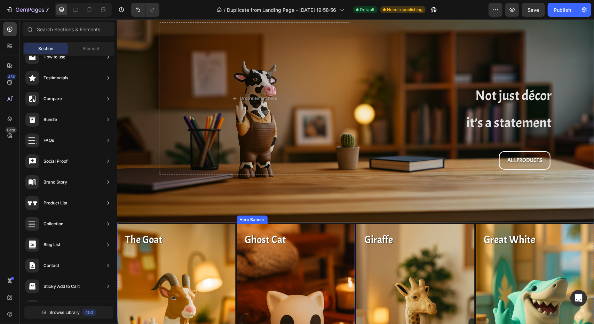
scroll to position [0, 0]
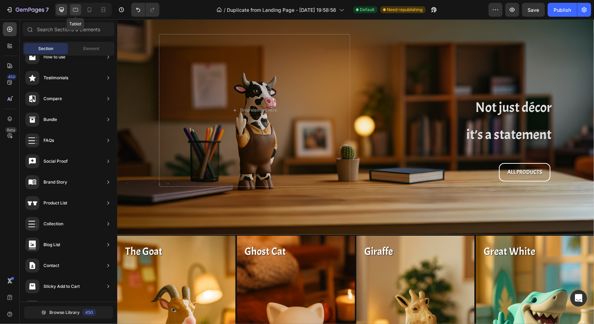
click at [78, 8] on icon at bounding box center [75, 9] width 7 height 7
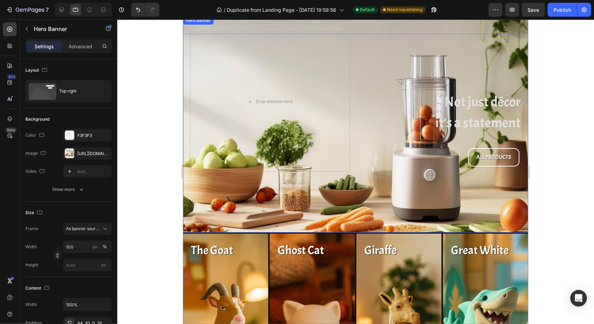
click at [348, 201] on div "Overlay" at bounding box center [355, 124] width 345 height 217
click at [89, 149] on div "[URL][DOMAIN_NAME]" at bounding box center [87, 153] width 49 height 13
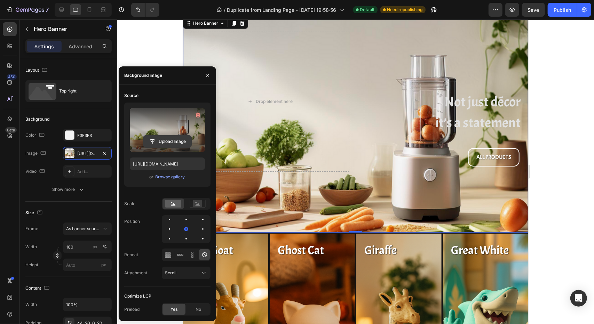
click at [162, 141] on input "file" at bounding box center [167, 142] width 48 height 12
click at [173, 141] on input "file" at bounding box center [167, 142] width 48 height 12
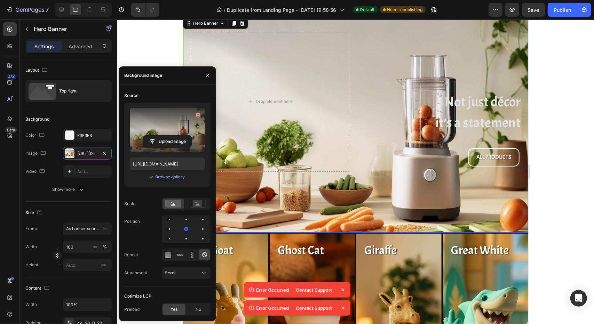
click at [202, 185] on div "Upload Image [URL][DOMAIN_NAME] or Browse gallery" at bounding box center [167, 145] width 86 height 84
click at [150, 140] on input "file" at bounding box center [167, 142] width 48 height 12
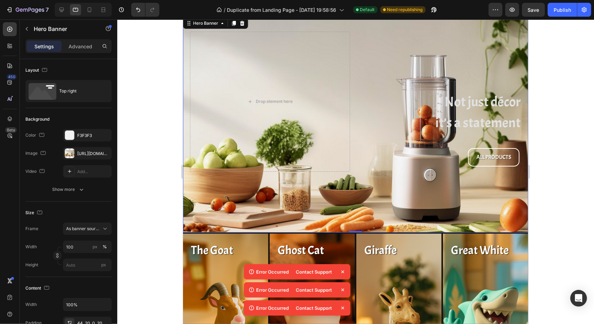
drag, startPoint x: 150, startPoint y: 39, endPoint x: 164, endPoint y: 35, distance: 14.4
click at [150, 39] on div at bounding box center [355, 171] width 477 height 305
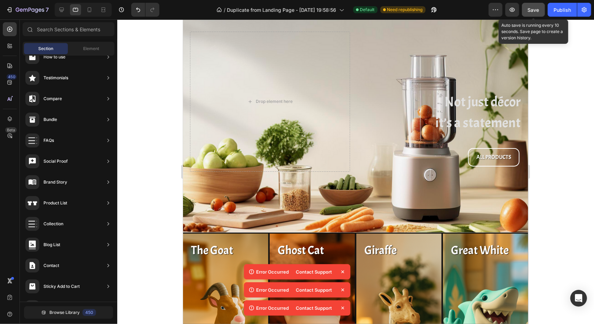
click at [541, 14] on button "Save" at bounding box center [533, 10] width 23 height 14
